Goal: Information Seeking & Learning: Learn about a topic

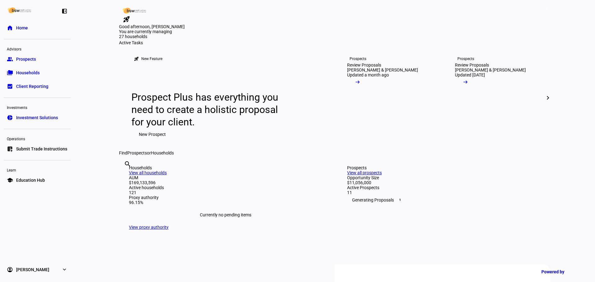
click at [125, 176] on input "text" at bounding box center [124, 172] width 1 height 7
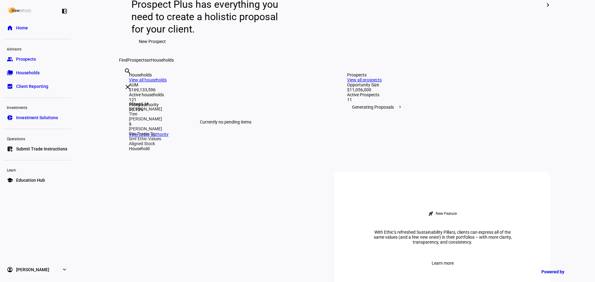
type input "steg"
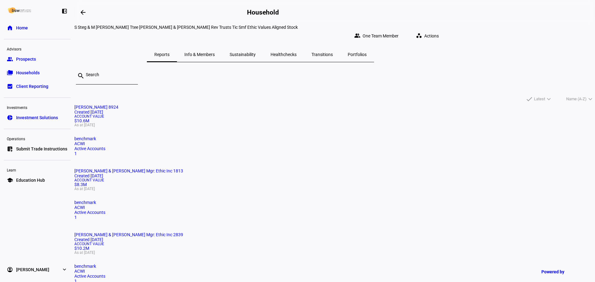
click at [193, 140] on mat-card "[PERSON_NAME] 8924 Created [DATE] Account Value $10.6M As at [DATE] benchmark A…" at bounding box center [334, 130] width 520 height 51
click at [249, 127] on div "Account Value $10.6M As at [DATE]" at bounding box center [334, 121] width 520 height 12
click at [233, 115] on mat-card-title "[PERSON_NAME] 8924 Created [DATE]" at bounding box center [334, 110] width 520 height 10
click at [307, 173] on div "Created [DATE]" at bounding box center [334, 175] width 520 height 5
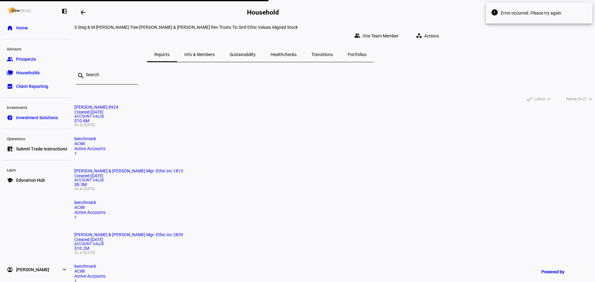
click at [434, 237] on div "Created [DATE]" at bounding box center [334, 239] width 520 height 5
click at [231, 127] on div "Account Value $10.6M As at [DATE]" at bounding box center [334, 121] width 520 height 12
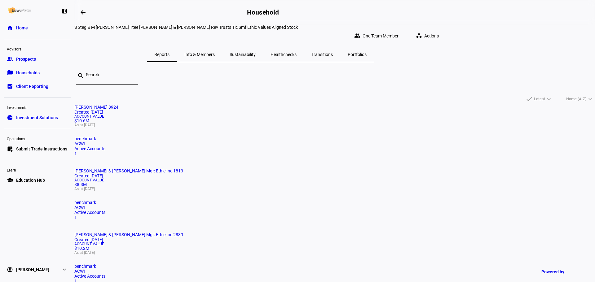
click at [187, 142] on mat-card "[PERSON_NAME] 8924 Created [DATE] Account Value $10.6M As at [DATE] benchmark A…" at bounding box center [334, 130] width 520 height 51
click at [107, 42] on div "S Steg & M Gallardo Ttee Steg & Gallardo Rev Trusts Tic Smf Ethic Values Aligne…" at bounding box center [334, 43] width 520 height 37
click at [215, 53] on span "Info & Members" at bounding box center [199, 54] width 30 height 15
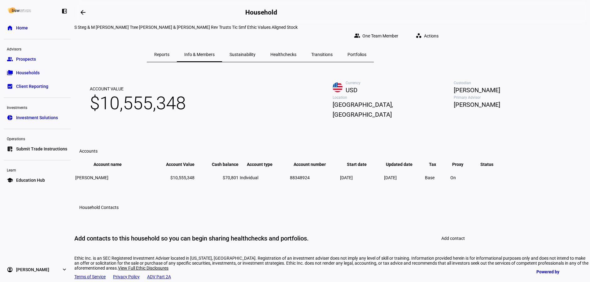
click at [256, 52] on span "Sustainability" at bounding box center [243, 54] width 26 height 4
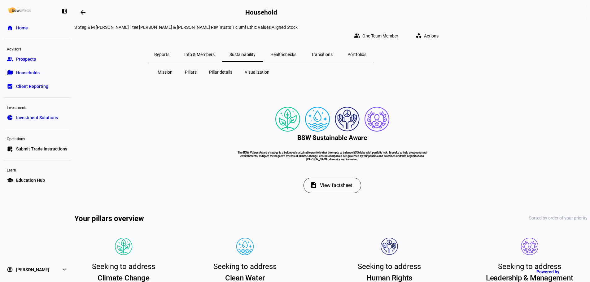
click at [304, 52] on div "Healthchecks" at bounding box center [283, 54] width 41 height 15
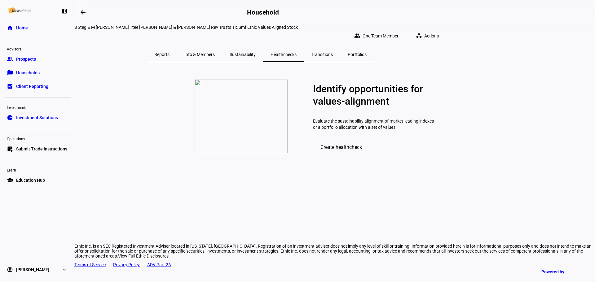
click at [366, 55] on span "Portfolios" at bounding box center [357, 54] width 19 height 15
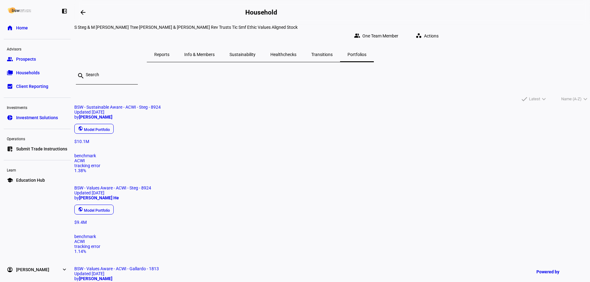
click at [202, 135] on div "public Model Portfolio" at bounding box center [330, 129] width 516 height 12
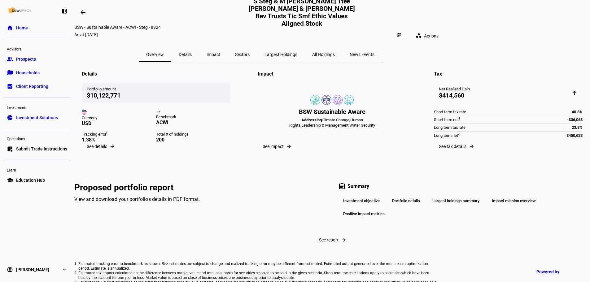
click at [230, 122] on div "Currency USD trending_up Benchmark ACWI Tracking error 1 1.38% Total # of holdi…" at bounding box center [156, 122] width 149 height 41
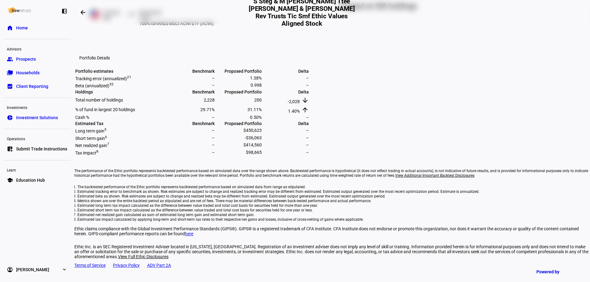
scroll to position [124, 0]
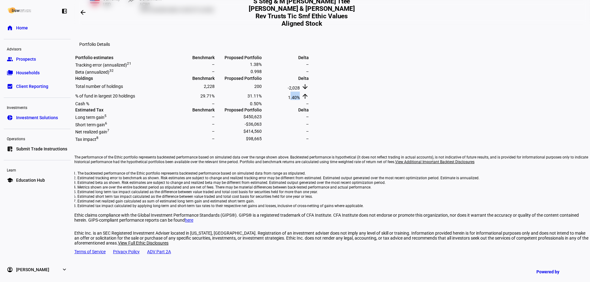
drag, startPoint x: 488, startPoint y: 156, endPoint x: 497, endPoint y: 155, distance: 8.4
click at [300, 100] on span "1.40%" at bounding box center [294, 97] width 12 height 5
drag, startPoint x: 488, startPoint y: 136, endPoint x: 494, endPoint y: 140, distance: 7.3
click at [300, 90] on span "-2,028" at bounding box center [294, 87] width 12 height 5
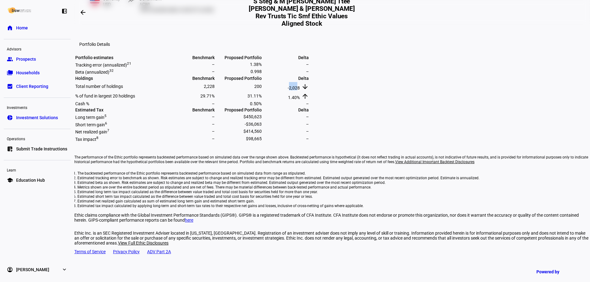
click at [300, 90] on span "-2,028" at bounding box center [294, 87] width 12 height 5
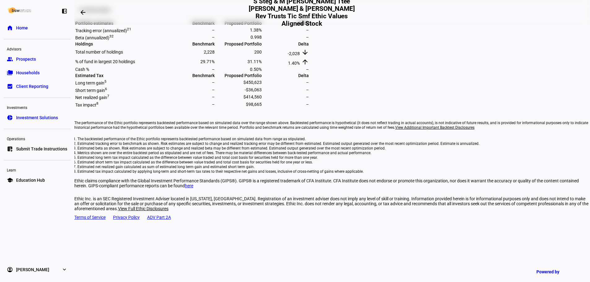
scroll to position [0, 0]
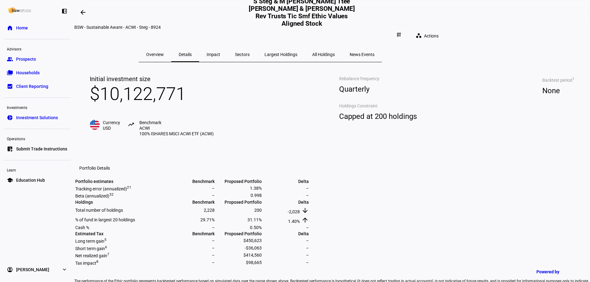
click at [257, 51] on div "Sectors" at bounding box center [242, 54] width 29 height 15
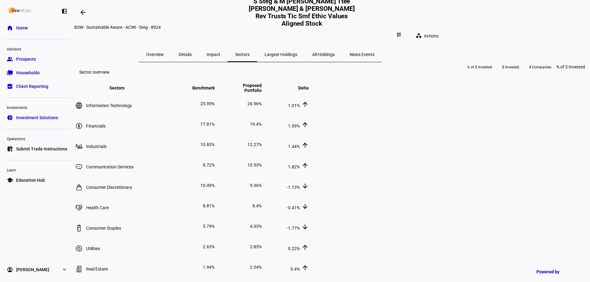
click at [220, 52] on span "Impact" at bounding box center [214, 54] width 14 height 4
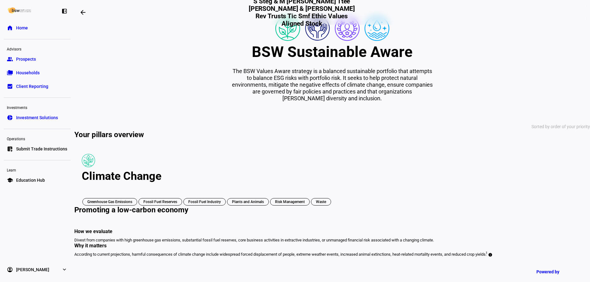
scroll to position [1, 0]
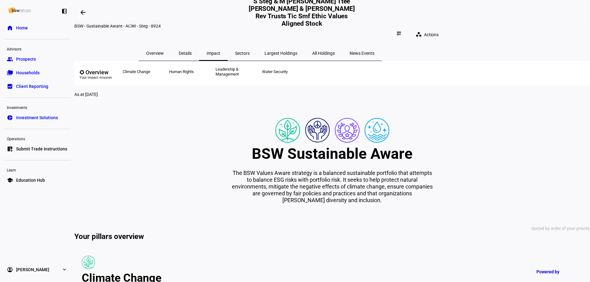
click at [342, 51] on div "All Holdings" at bounding box center [323, 53] width 37 height 15
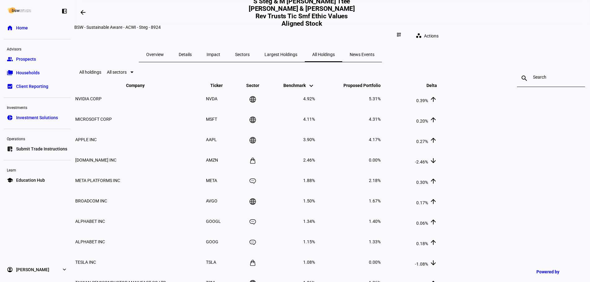
click at [374, 52] on span "News Events" at bounding box center [362, 54] width 25 height 4
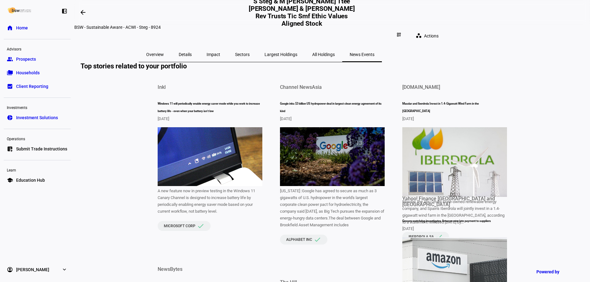
click at [297, 47] on span "Largest Holdings" at bounding box center [281, 54] width 33 height 15
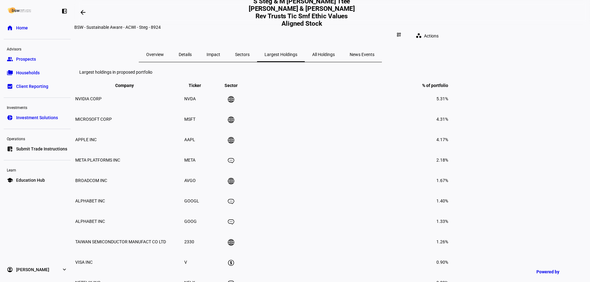
click at [220, 52] on span "Impact" at bounding box center [214, 54] width 14 height 4
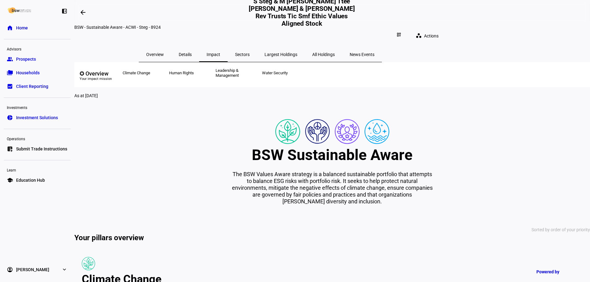
click at [192, 47] on span "Details" at bounding box center [185, 54] width 13 height 15
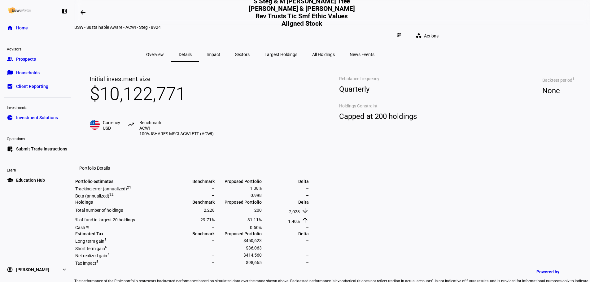
click at [164, 52] on span "Overview" at bounding box center [155, 54] width 18 height 4
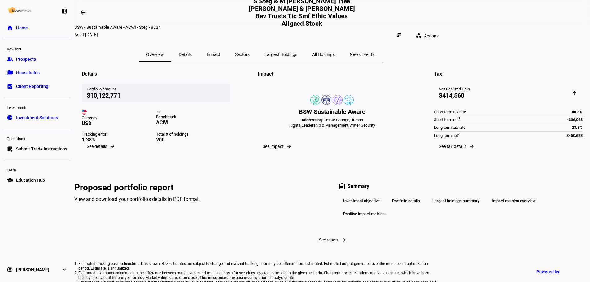
click at [250, 52] on span "Sectors" at bounding box center [242, 54] width 15 height 4
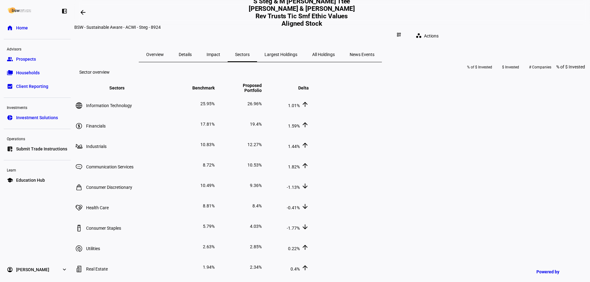
click at [220, 52] on span "Impact" at bounding box center [214, 54] width 14 height 4
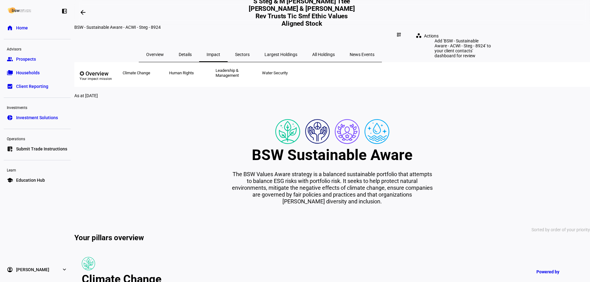
click at [406, 31] on div "dashboard_customize" at bounding box center [399, 35] width 14 height 10
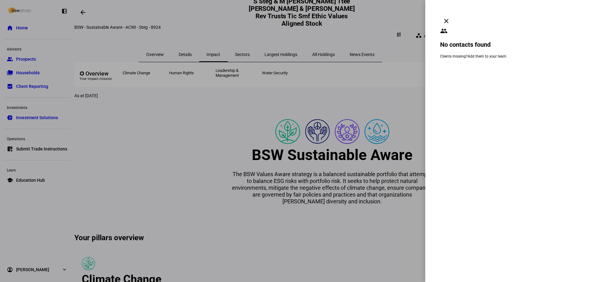
click at [450, 17] on mat-icon "clear" at bounding box center [446, 20] width 7 height 7
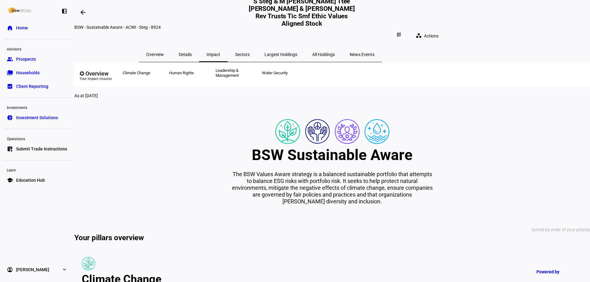
click at [446, 30] on span at bounding box center [428, 36] width 35 height 12
click at [340, 32] on div at bounding box center [295, 141] width 590 height 282
click at [52, 76] on link "folder_copy Households" at bounding box center [37, 73] width 67 height 12
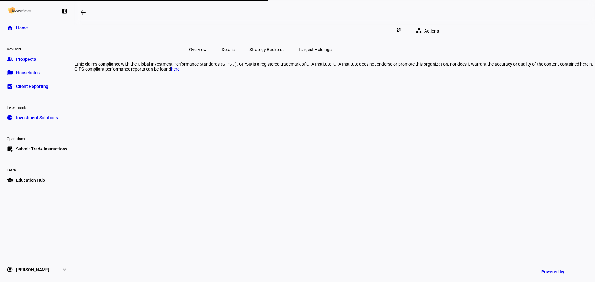
click at [284, 50] on span "Strategy Backtest" at bounding box center [266, 49] width 34 height 4
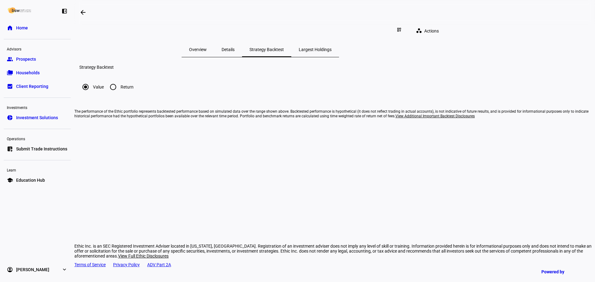
click at [207, 49] on span "Overview" at bounding box center [198, 49] width 18 height 4
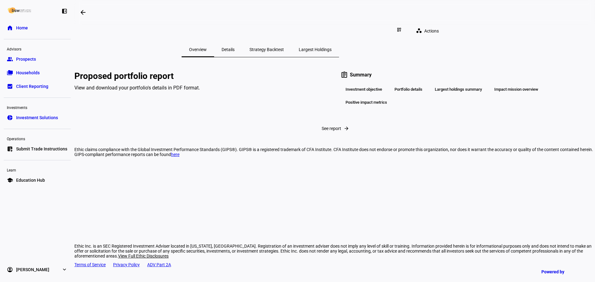
click at [7, 74] on eth-mat-symbol "folder_copy" at bounding box center [10, 73] width 6 height 6
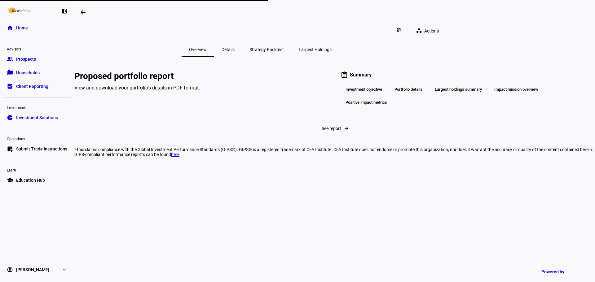
click at [26, 59] on span "Prospects" at bounding box center [26, 59] width 20 height 6
click at [31, 27] on link "home Home" at bounding box center [37, 28] width 67 height 12
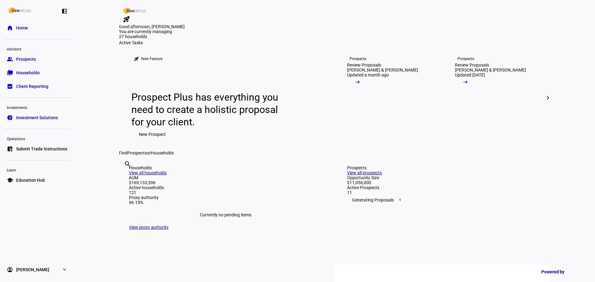
click at [125, 176] on input "text" at bounding box center [124, 172] width 1 height 7
type input "steg"
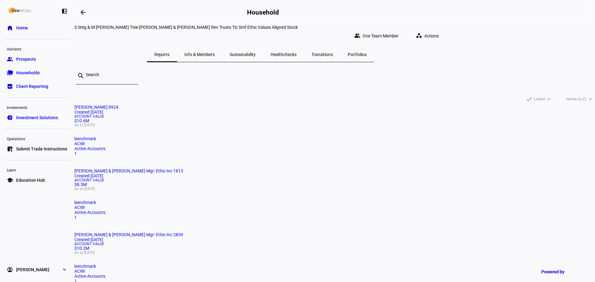
click at [222, 138] on mat-card "[PERSON_NAME] 8924 Created [DATE] Account Value $10.6M As at [DATE] benchmark A…" at bounding box center [334, 130] width 520 height 51
